Goal: Register for event/course

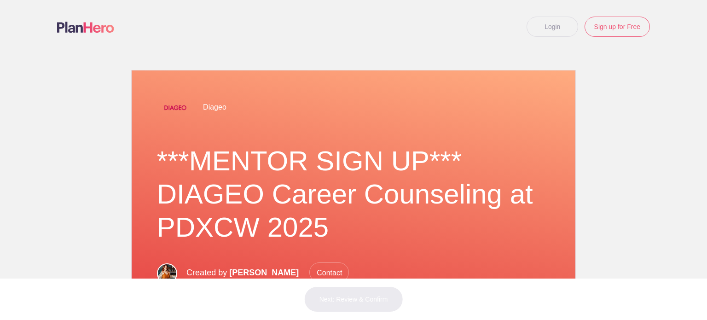
click at [552, 27] on link "Login" at bounding box center [553, 27] width 52 height 20
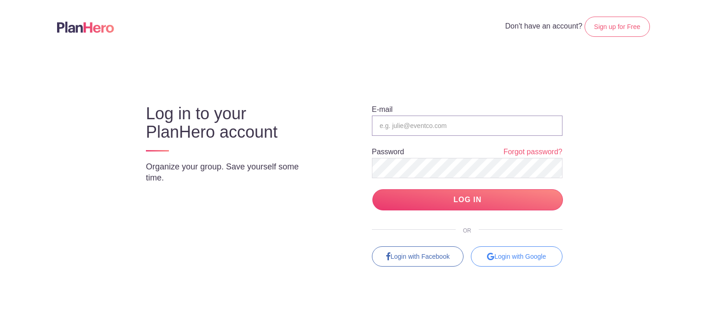
click at [459, 123] on input "email" at bounding box center [467, 126] width 191 height 20
click at [459, 196] on input "LOG IN" at bounding box center [467, 200] width 191 height 22
click at [447, 126] on input "[PERSON_NAME]" at bounding box center [467, 126] width 191 height 20
type input "K"
type input "[EMAIL_ADDRESS][DOMAIN_NAME]"
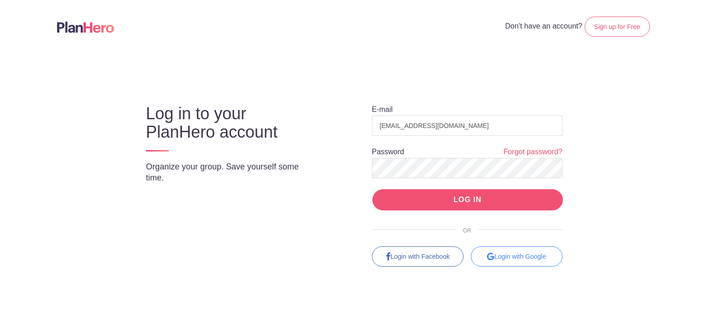
click at [455, 198] on input "LOG IN" at bounding box center [467, 200] width 191 height 22
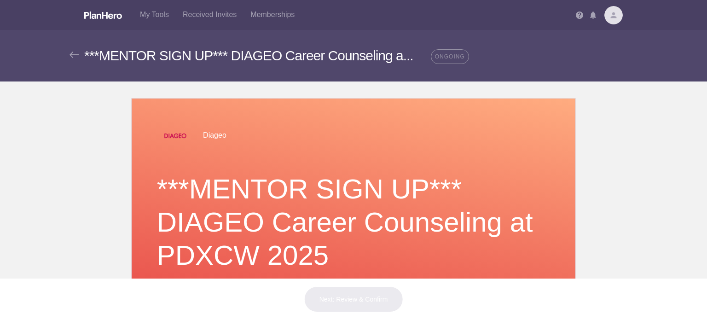
click at [611, 14] on img at bounding box center [613, 15] width 18 height 18
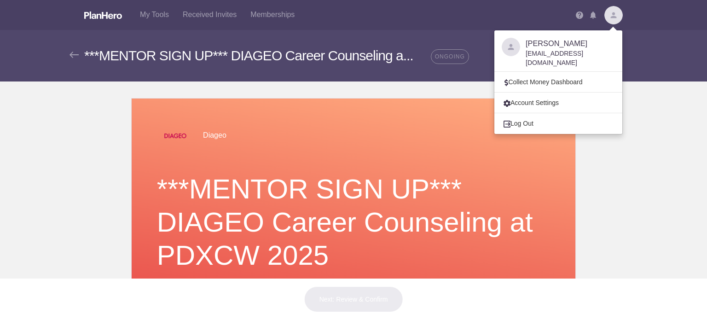
click at [600, 128] on body "</div></div> Help My Tools Received Invites Memberships Notifications View all …" at bounding box center [353, 160] width 707 height 320
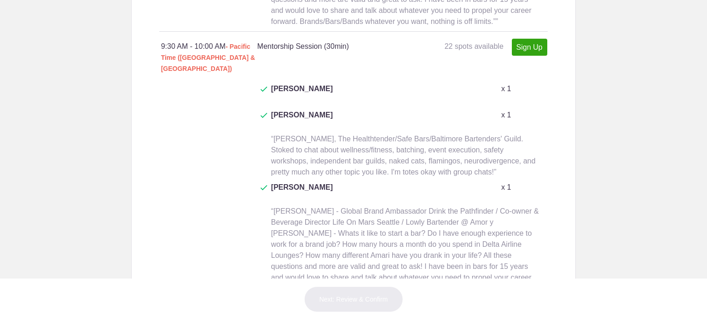
scroll to position [967, 0]
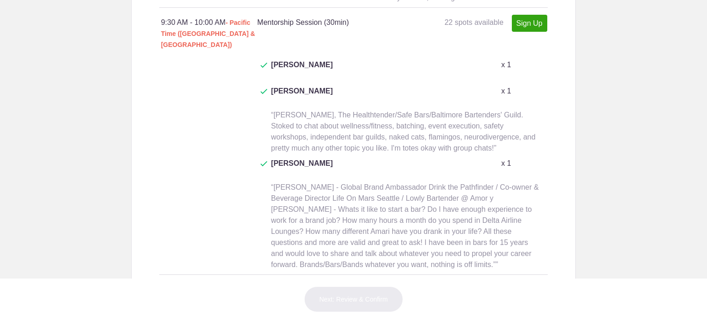
click at [527, 282] on link "Sign Up" at bounding box center [529, 290] width 35 height 17
type input "1"
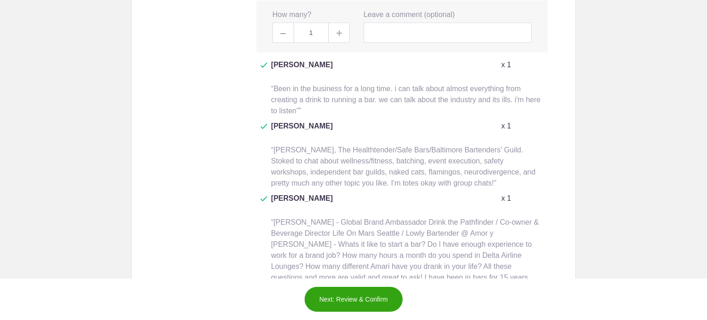
scroll to position [1295, 0]
click at [530, 315] on link "Sign Up" at bounding box center [529, 323] width 35 height 17
type input "1"
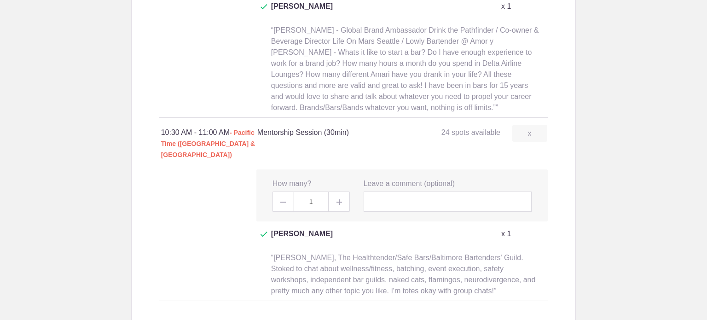
scroll to position [1494, 0]
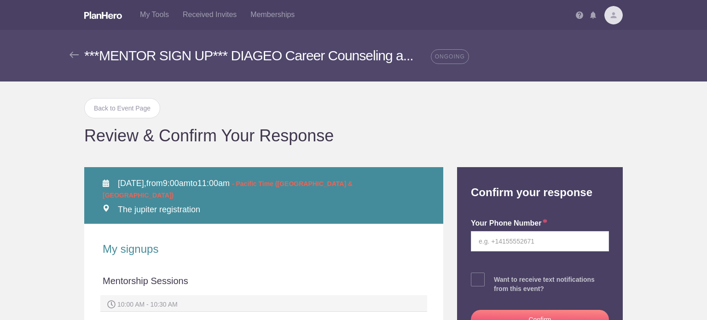
click at [678, 217] on body "My Tools Received Invites Memberships Notifications View all Keyatta Mincey Par…" at bounding box center [353, 160] width 707 height 320
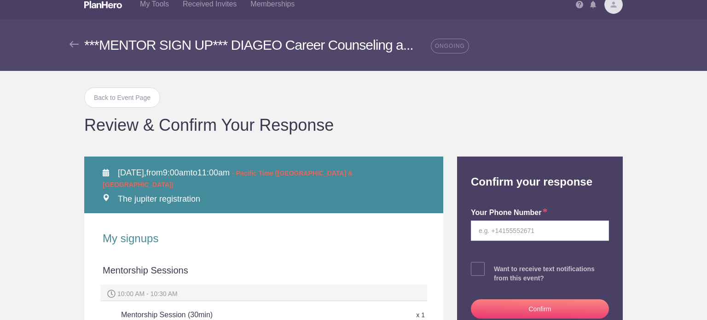
scroll to position [6, 0]
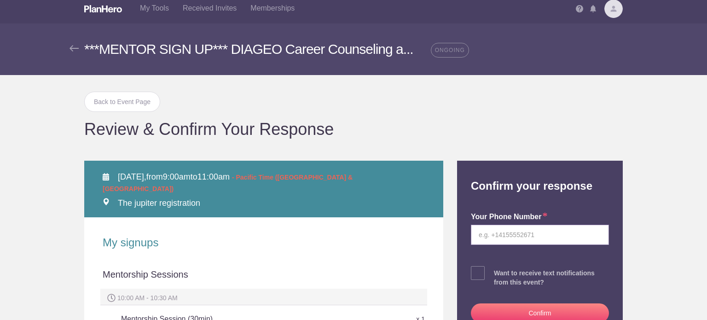
click at [485, 233] on input "tel" at bounding box center [540, 235] width 138 height 20
type input "4043977025"
click at [479, 271] on span at bounding box center [478, 273] width 14 height 14
click at [497, 271] on input "checkbox" at bounding box center [566, 271] width 138 height 6
checkbox input "true"
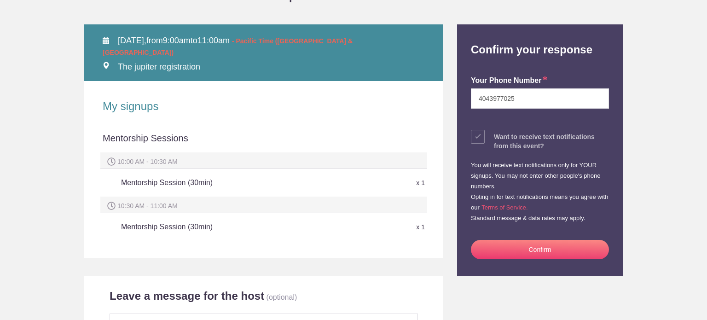
scroll to position [143, 0]
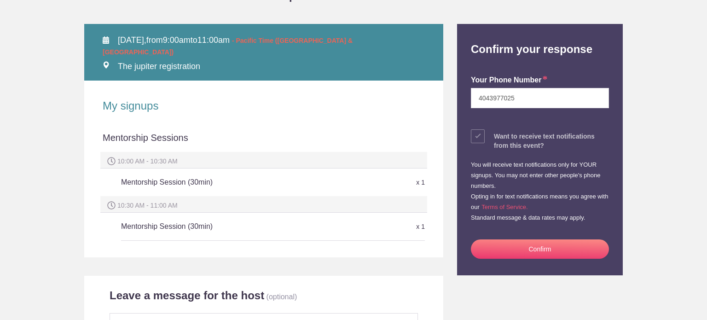
click at [532, 250] on button "Confirm" at bounding box center [540, 248] width 138 height 19
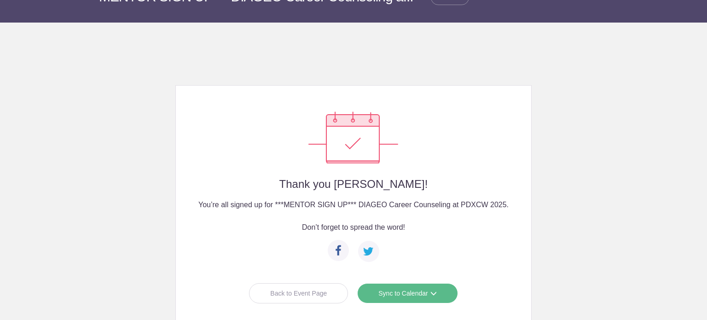
scroll to position [36, 0]
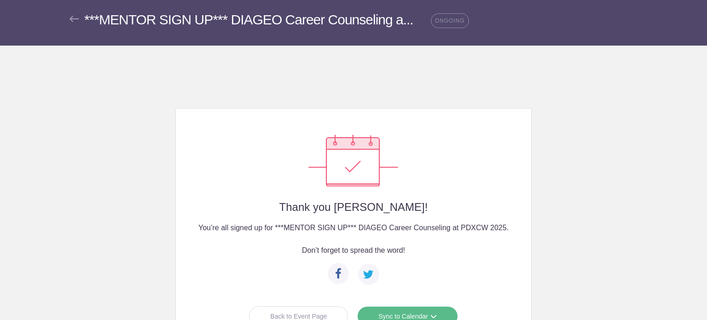
click at [415, 309] on link "Sync to Calendar" at bounding box center [407, 316] width 100 height 20
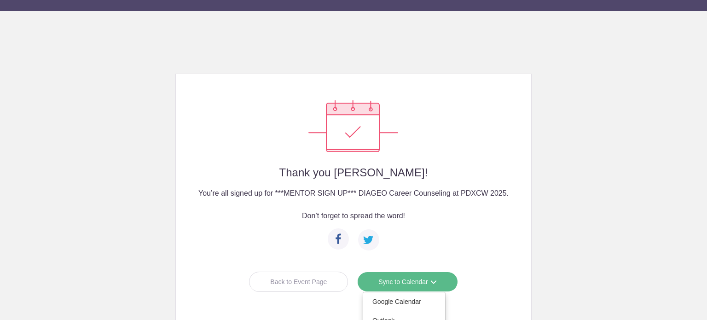
scroll to position [92, 0]
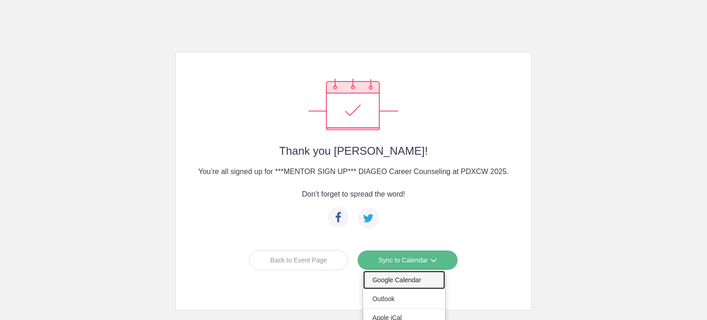
click at [407, 278] on link "Google Calendar" at bounding box center [404, 280] width 82 height 18
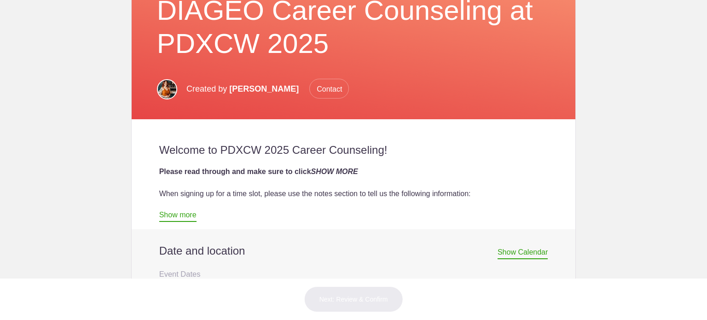
scroll to position [214, 0]
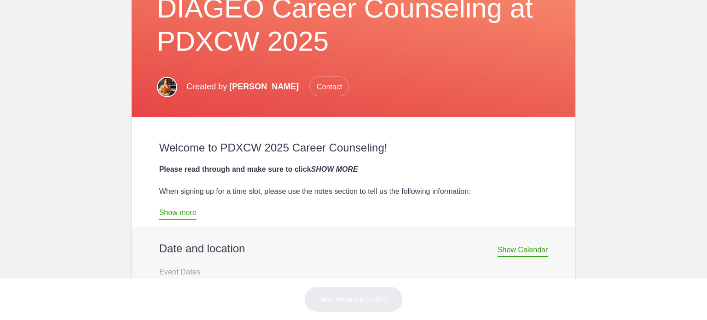
click at [520, 250] on span "Show Calendar" at bounding box center [523, 251] width 50 height 11
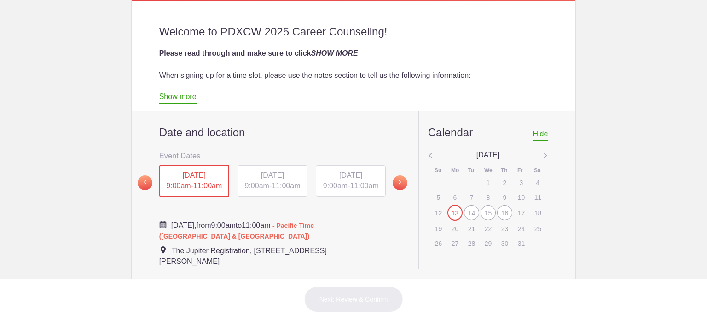
scroll to position [343, 0]
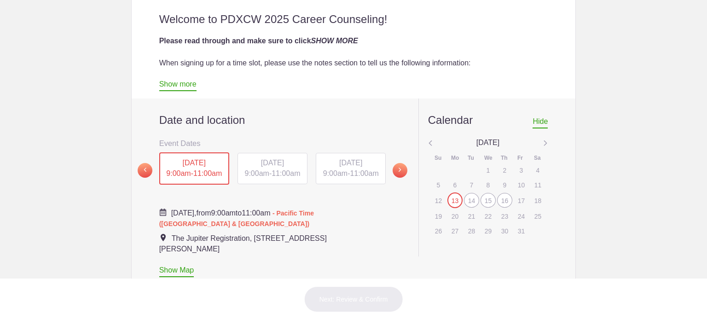
click at [467, 198] on div "14" at bounding box center [471, 200] width 15 height 15
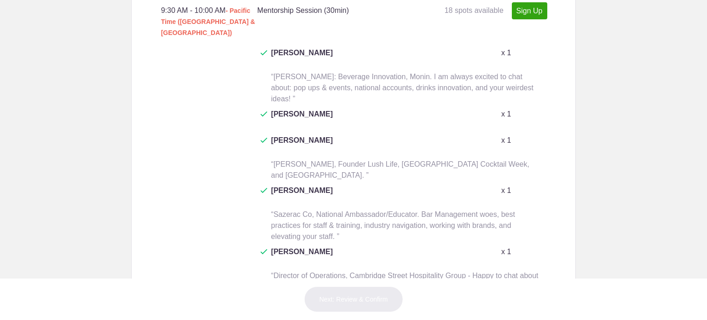
scroll to position [1068, 0]
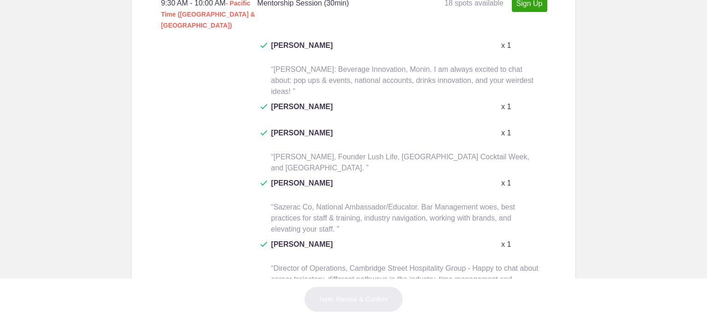
type input "1"
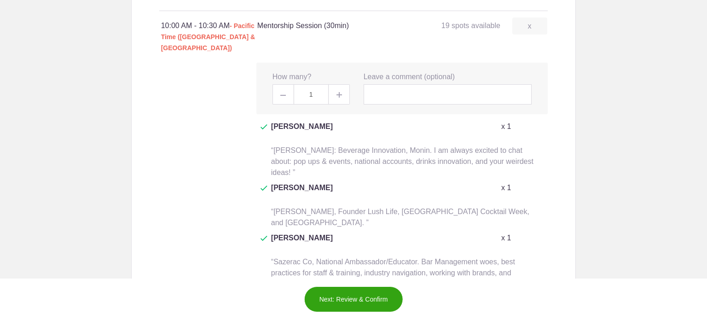
scroll to position [1389, 0]
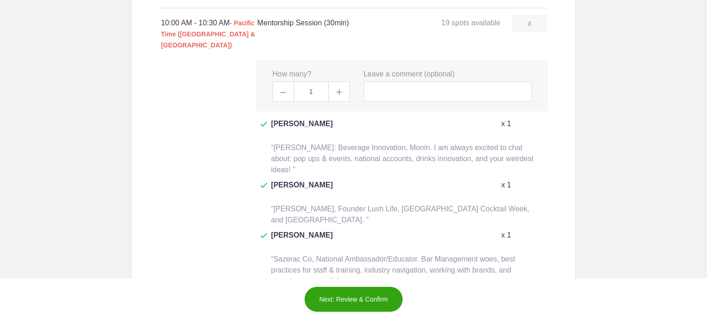
type input "1"
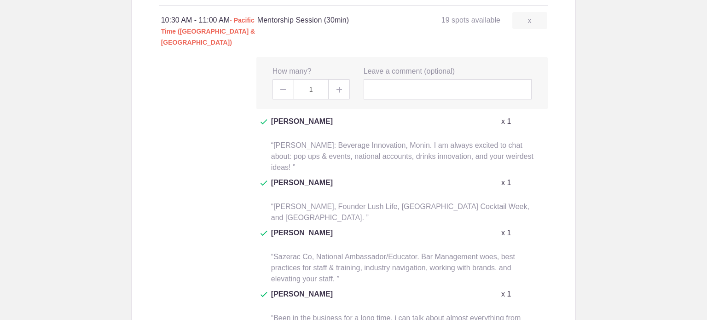
scroll to position [1840, 0]
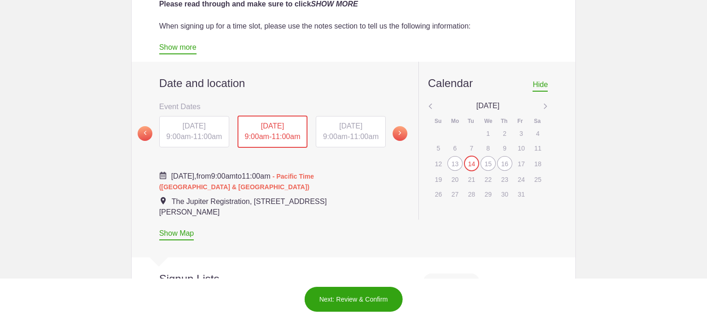
scroll to position [380, 0]
click at [349, 131] on div "WED, Oct 15, 2025 9:00am - 11:00am" at bounding box center [351, 131] width 70 height 31
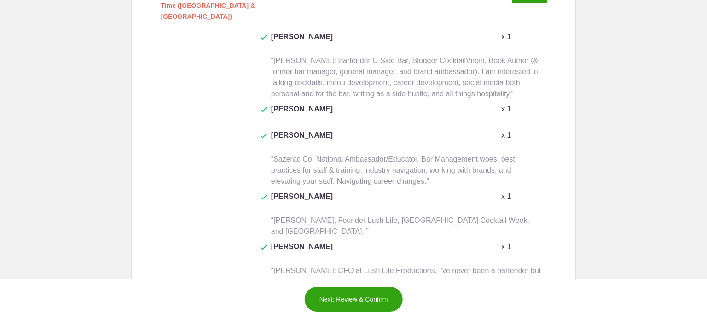
scroll to position [1119, 0]
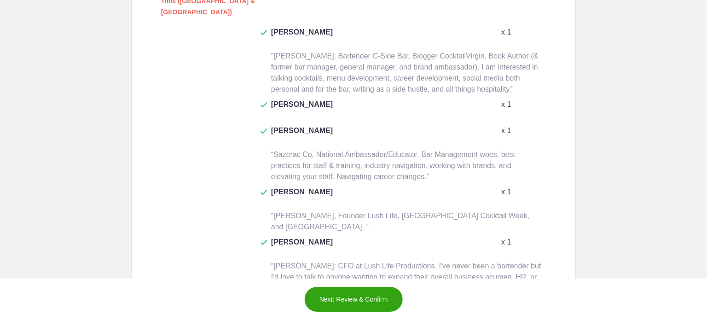
type input "1"
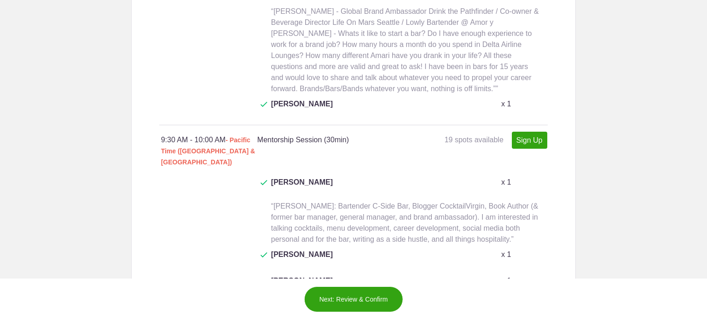
scroll to position [965, 0]
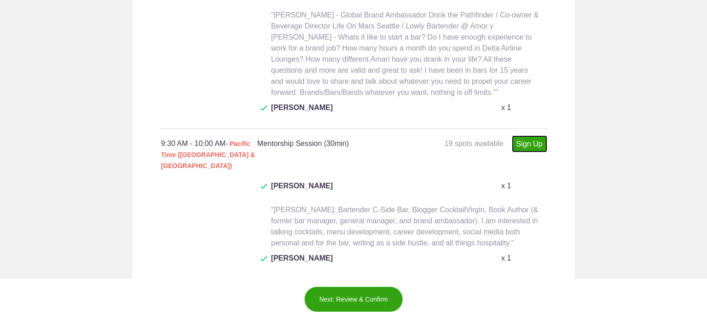
click at [527, 135] on link "Sign Up" at bounding box center [529, 143] width 35 height 17
type input "1"
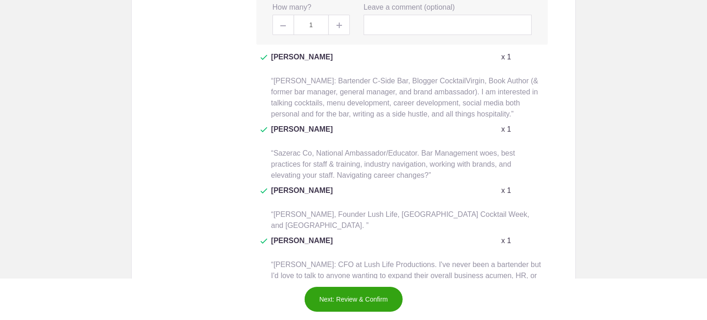
scroll to position [1569, 0]
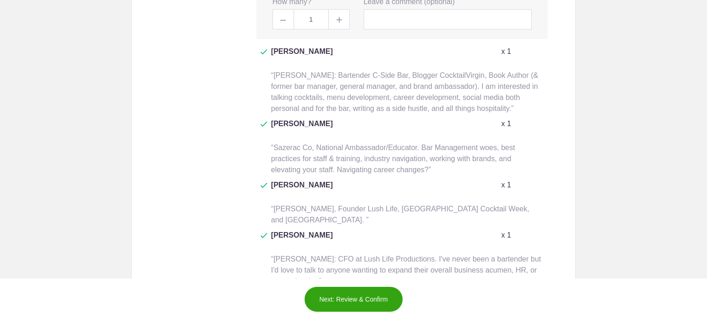
type input "1"
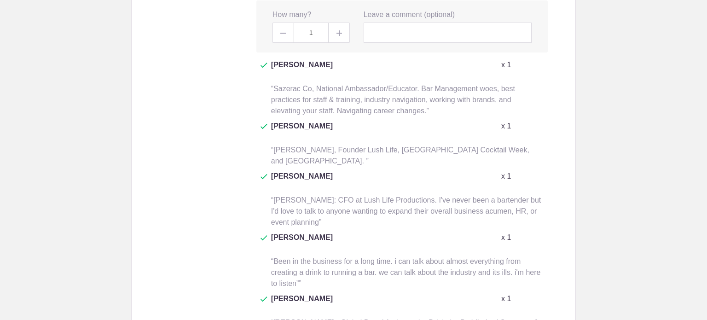
scroll to position [2002, 0]
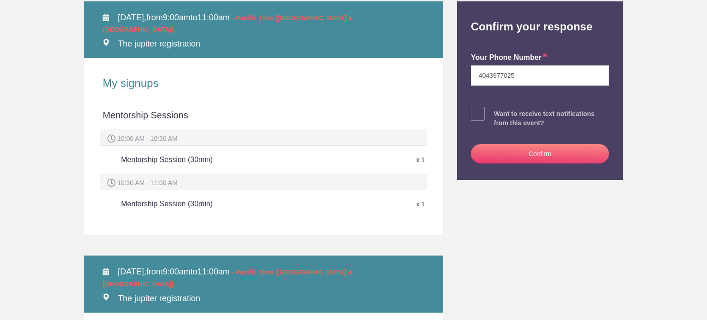
scroll to position [165, 0]
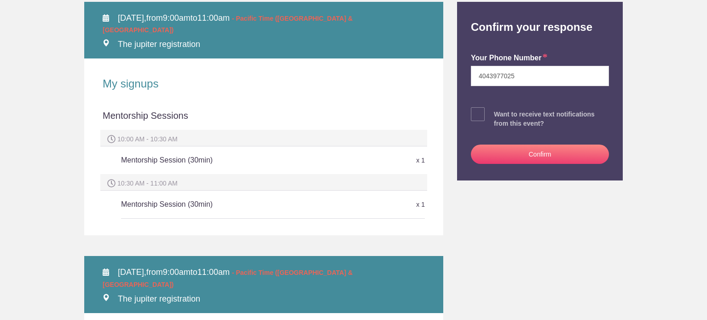
click at [472, 116] on span at bounding box center [478, 114] width 14 height 14
click at [497, 115] on input "checkbox" at bounding box center [566, 112] width 138 height 6
checkbox input "true"
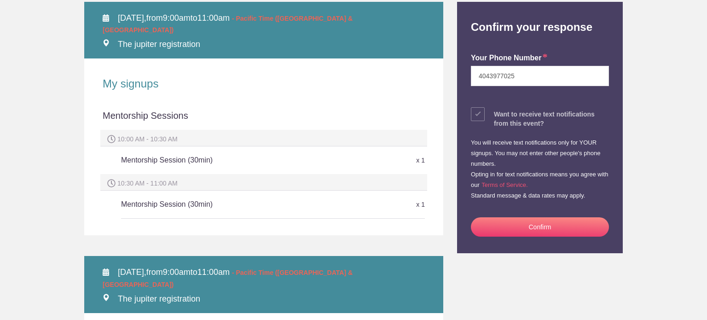
click at [518, 227] on button "Confirm" at bounding box center [540, 226] width 138 height 19
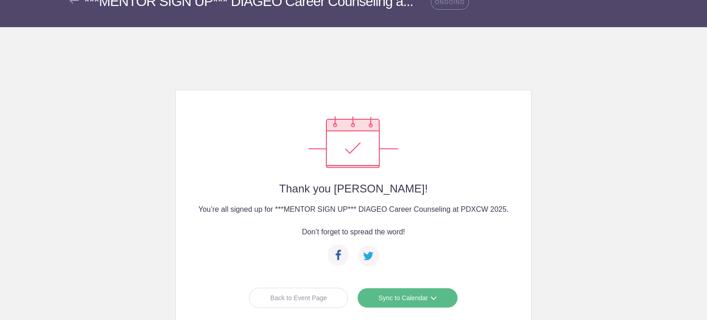
scroll to position [139, 0]
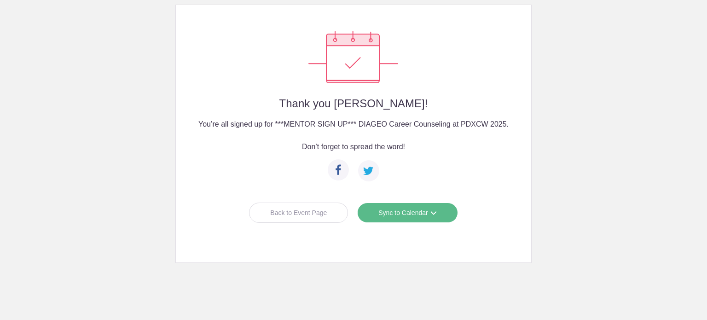
click at [417, 210] on link "Sync to Calendar" at bounding box center [407, 213] width 100 height 20
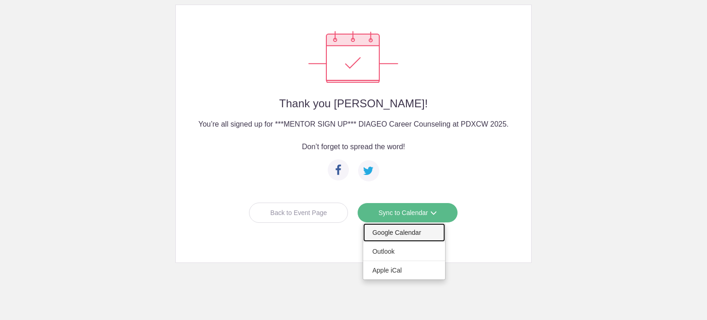
click at [407, 230] on link "Google Calendar" at bounding box center [404, 232] width 82 height 18
